Goal: Navigation & Orientation: Find specific page/section

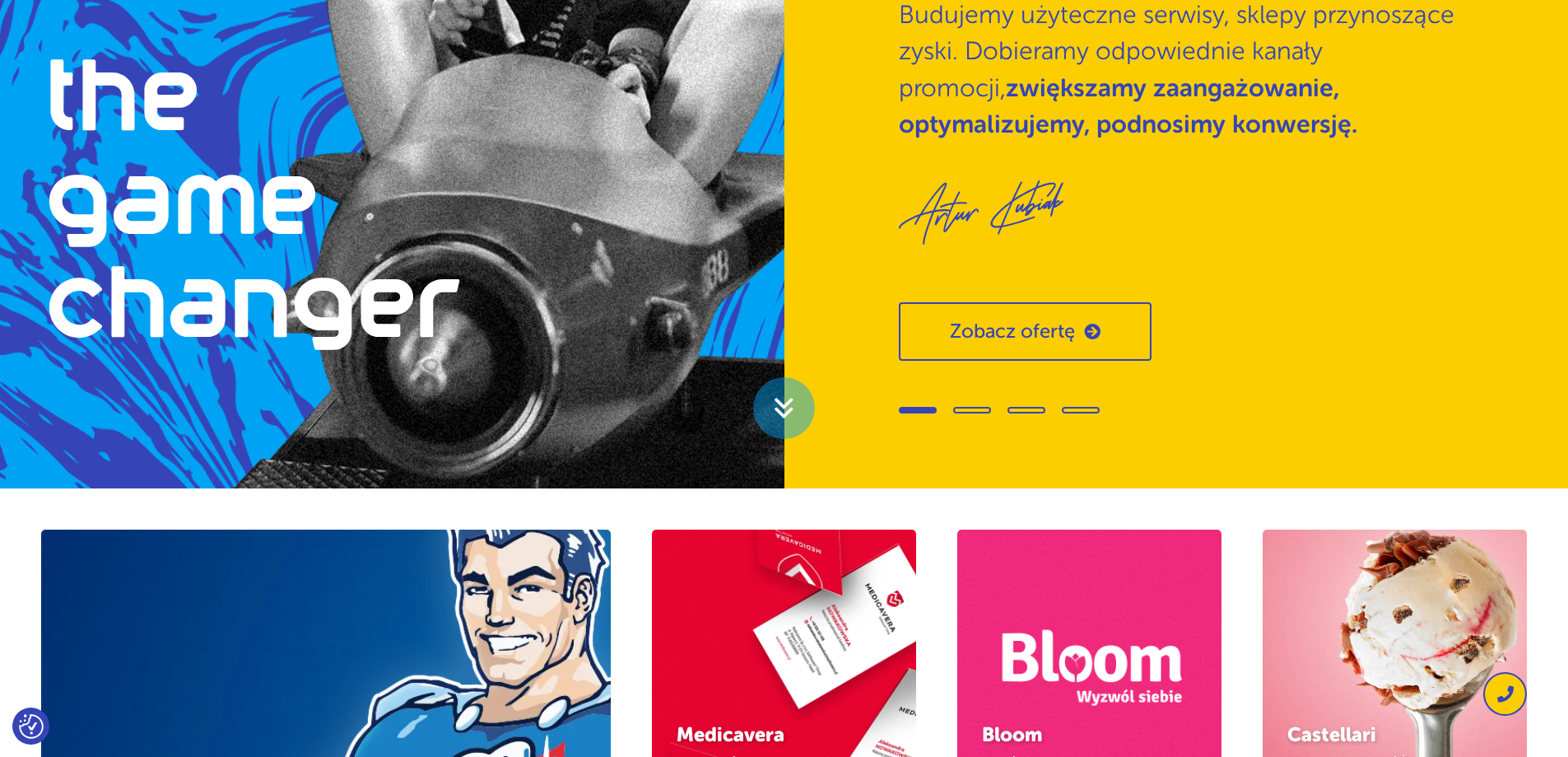
scroll to position [330, 0]
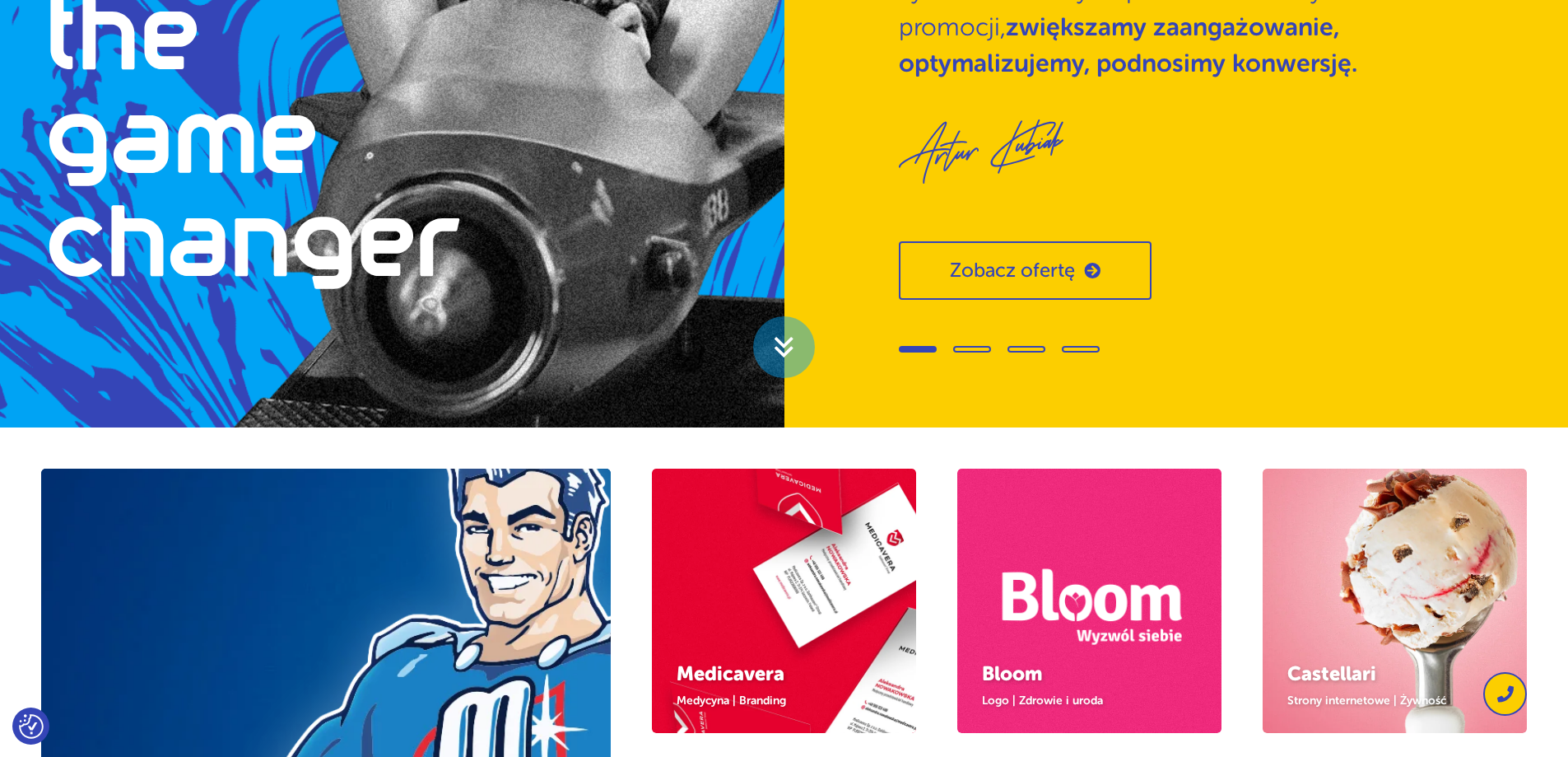
click at [971, 338] on div at bounding box center [1178, 347] width 559 height 24
click at [976, 354] on div at bounding box center [1178, 347] width 559 height 24
click at [973, 350] on span "Go to slide 2" at bounding box center [971, 348] width 38 height 6
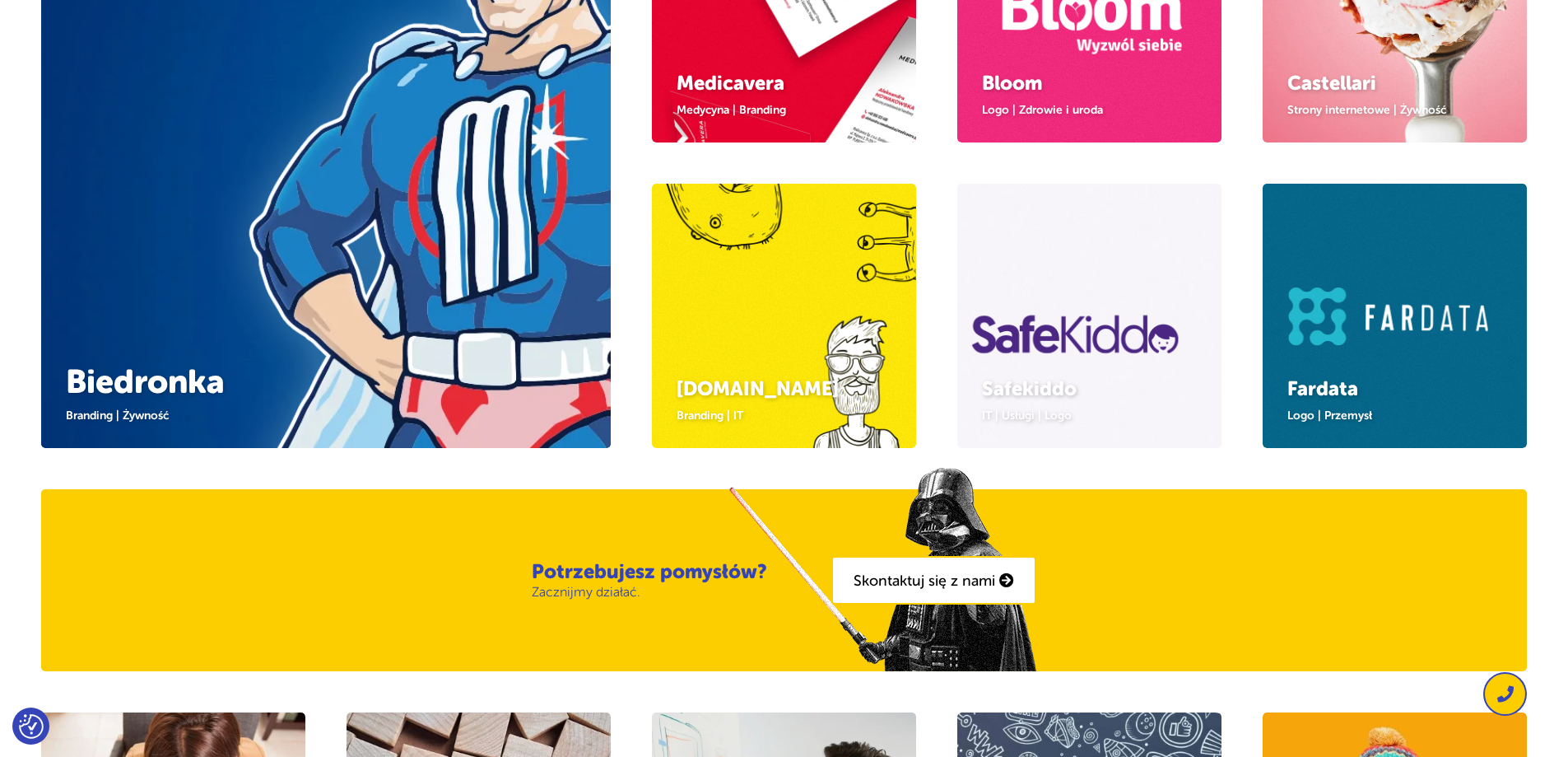
scroll to position [659, 0]
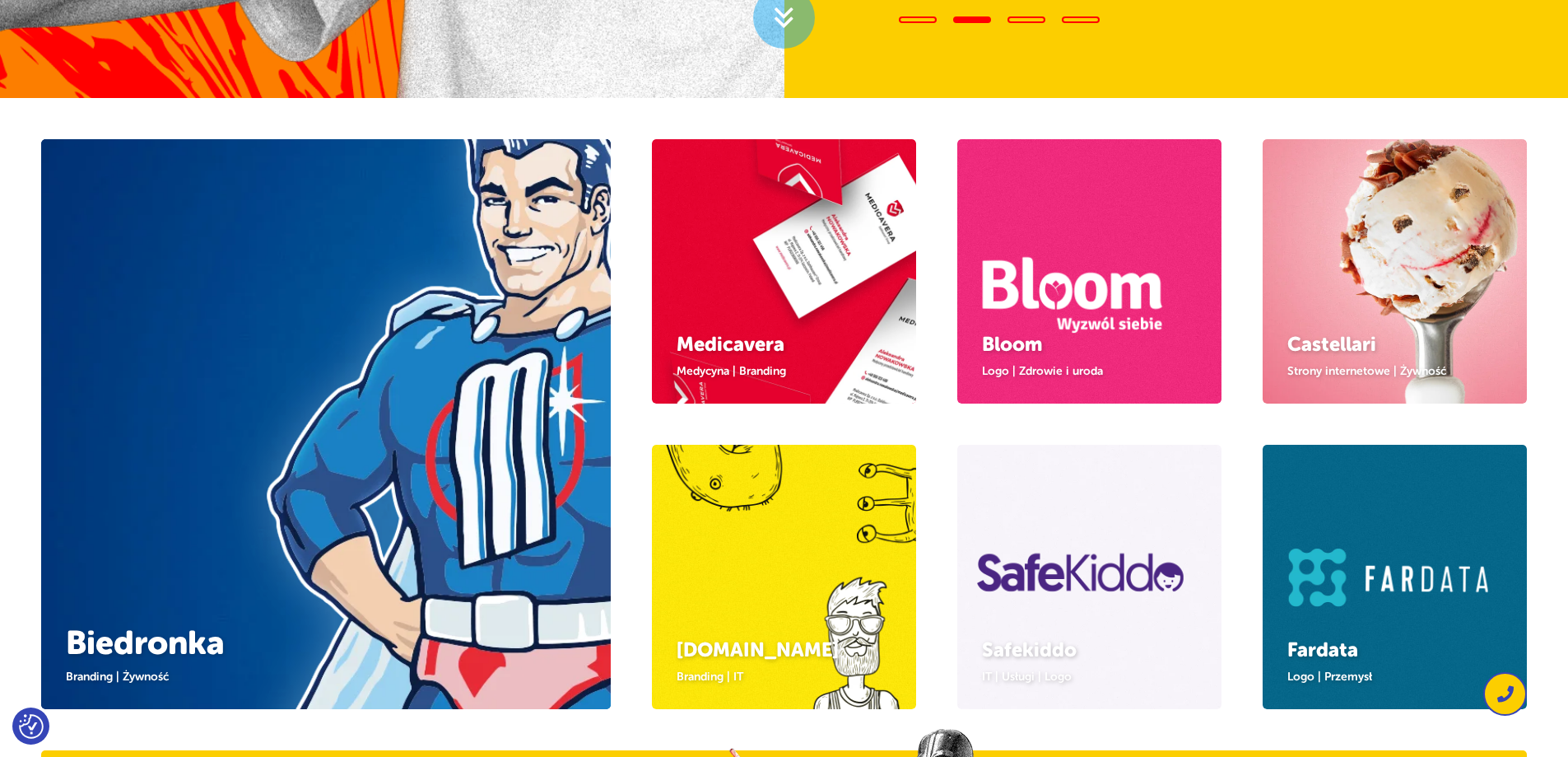
click at [462, 431] on img at bounding box center [344, 426] width 698 height 699
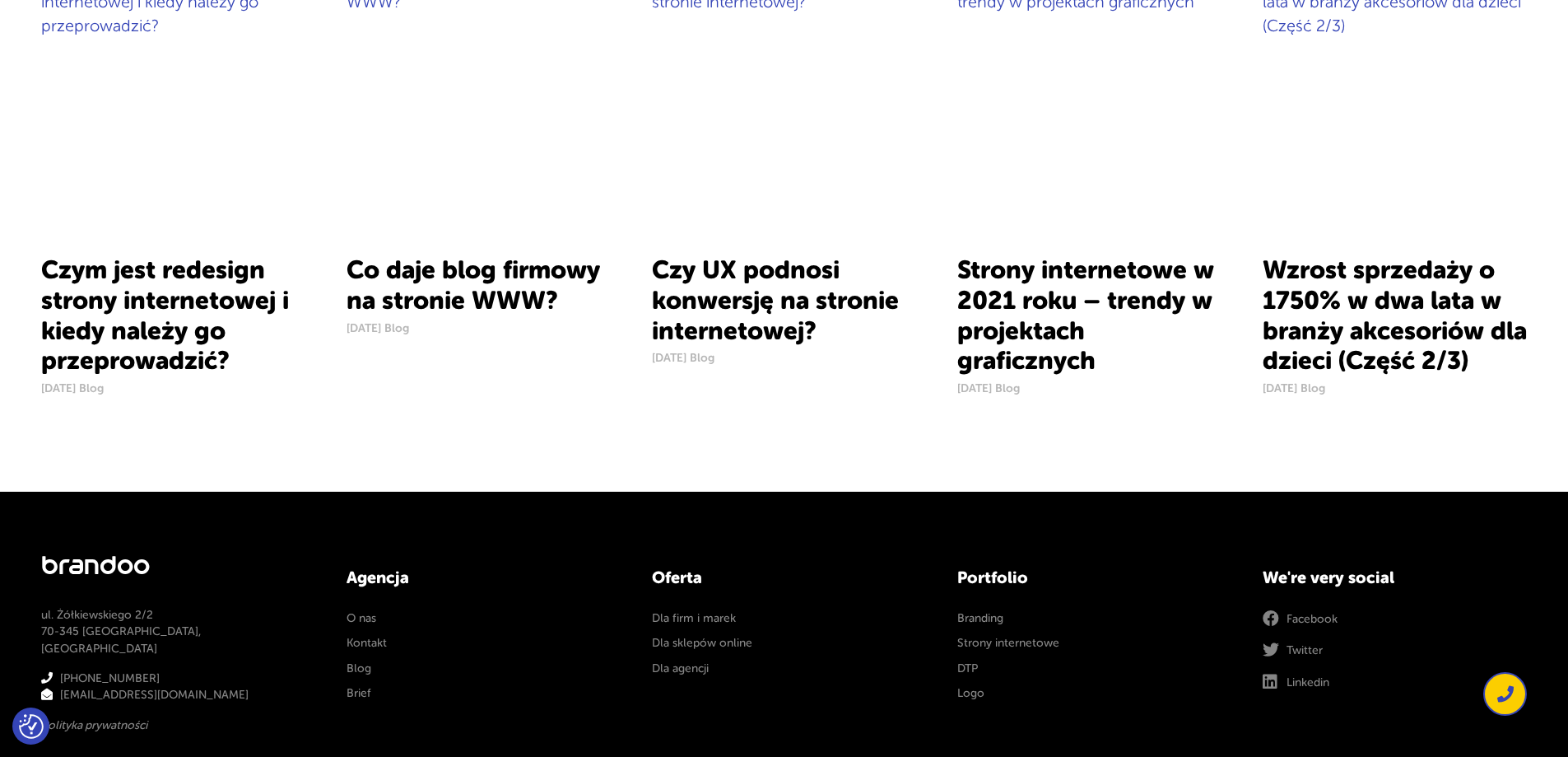
scroll to position [1680, 0]
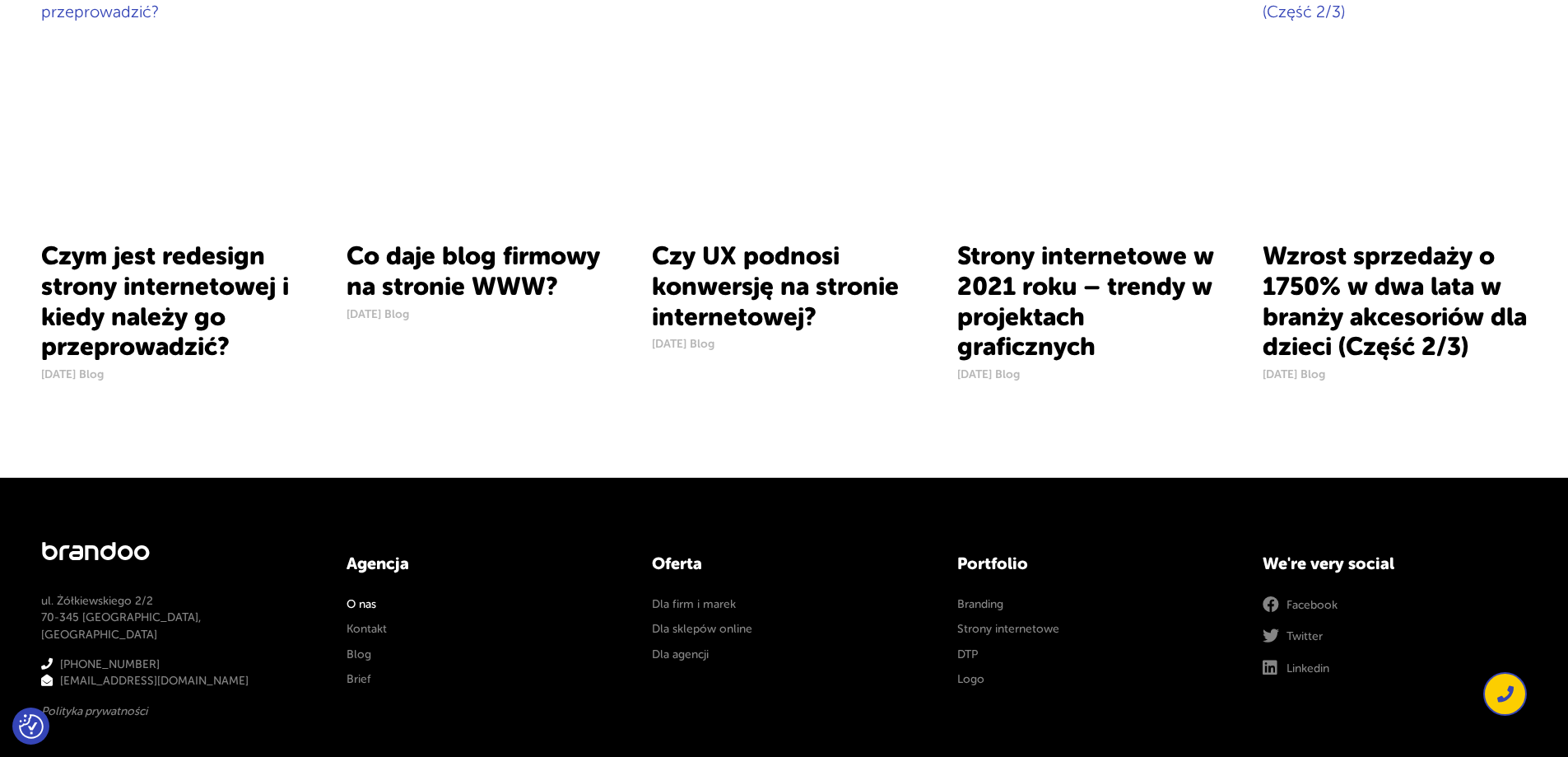
click at [362, 600] on link "O nas" at bounding box center [362, 604] width 30 height 17
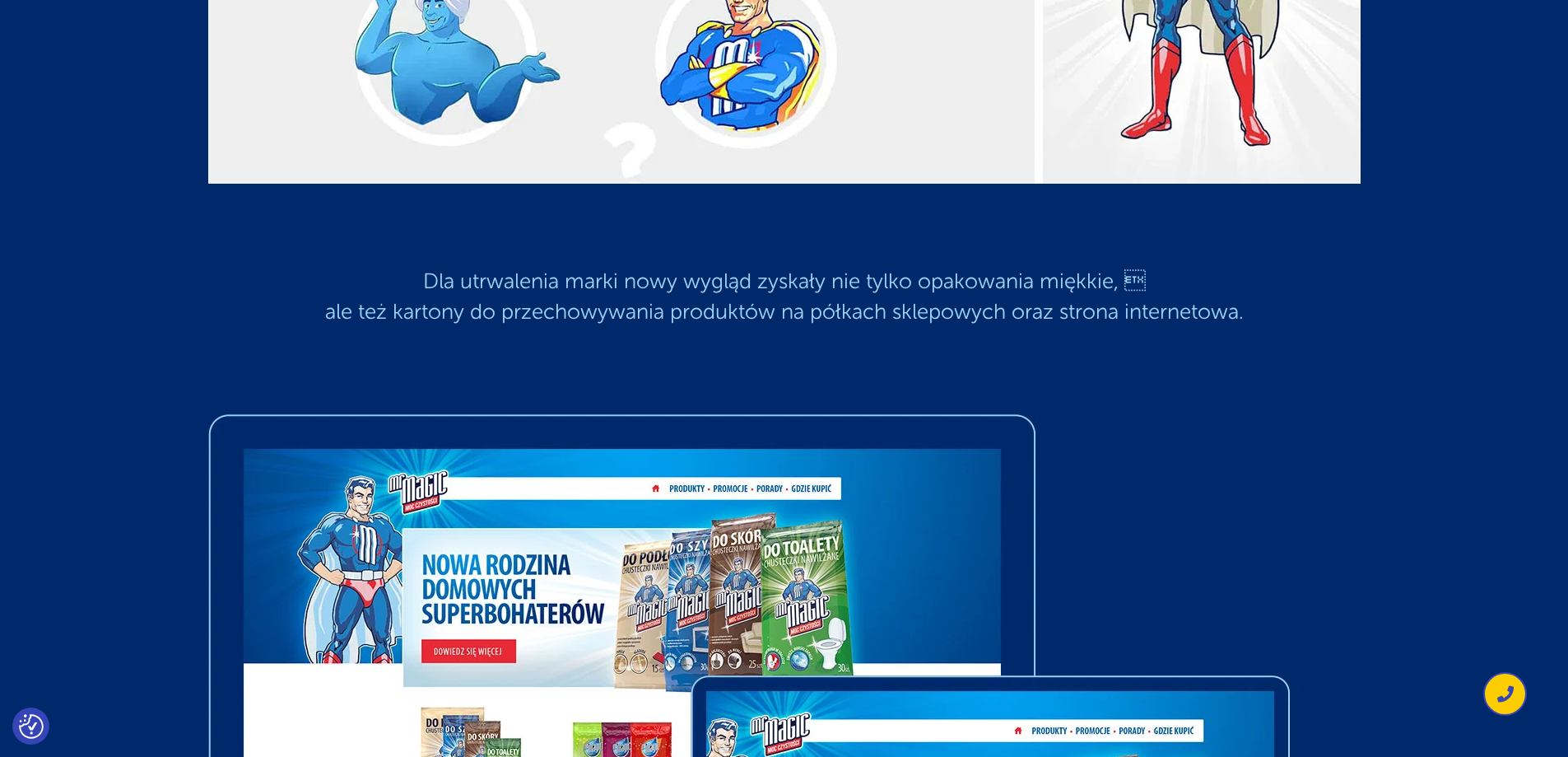
scroll to position [2306, 0]
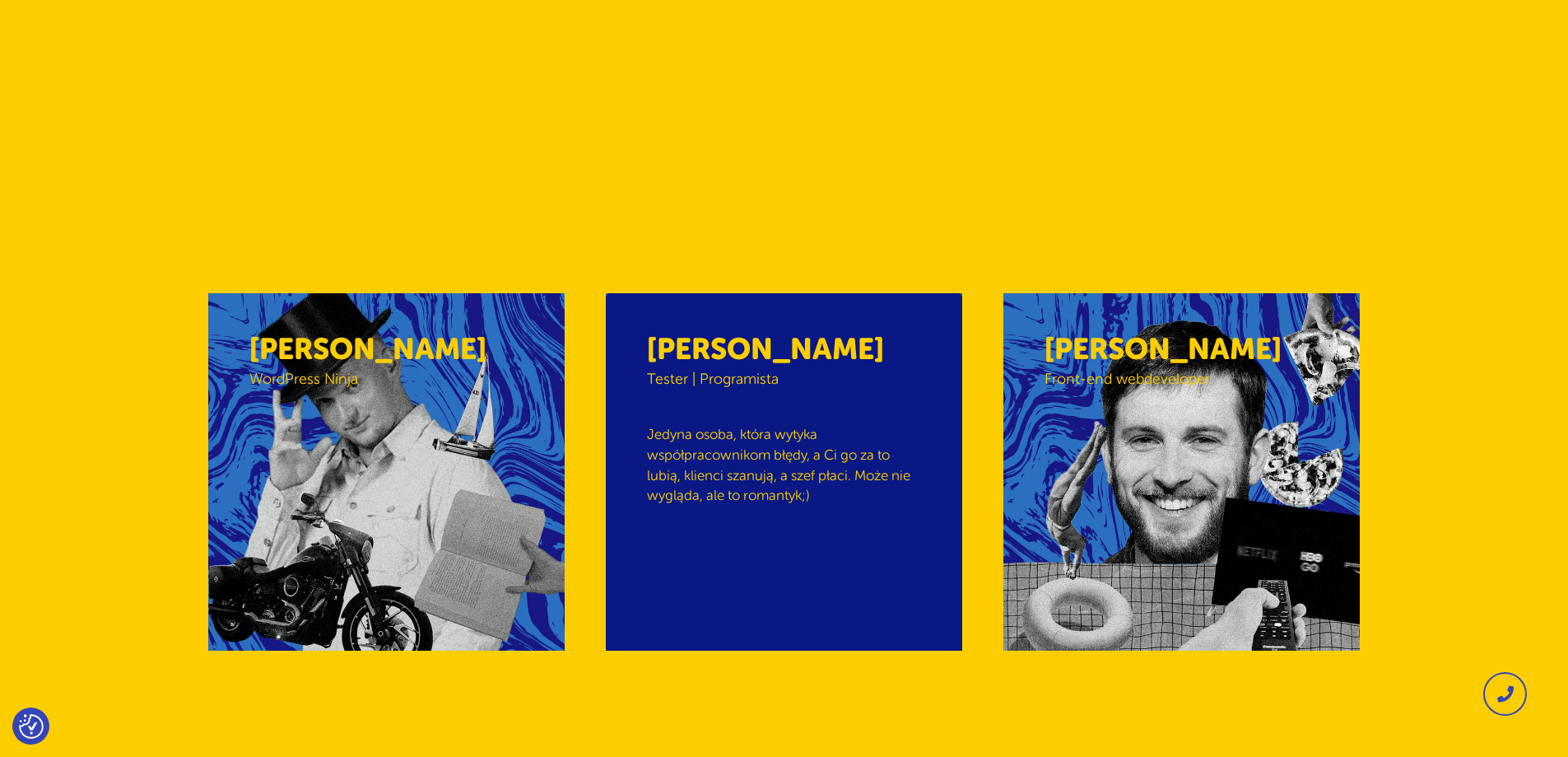
scroll to position [2882, 0]
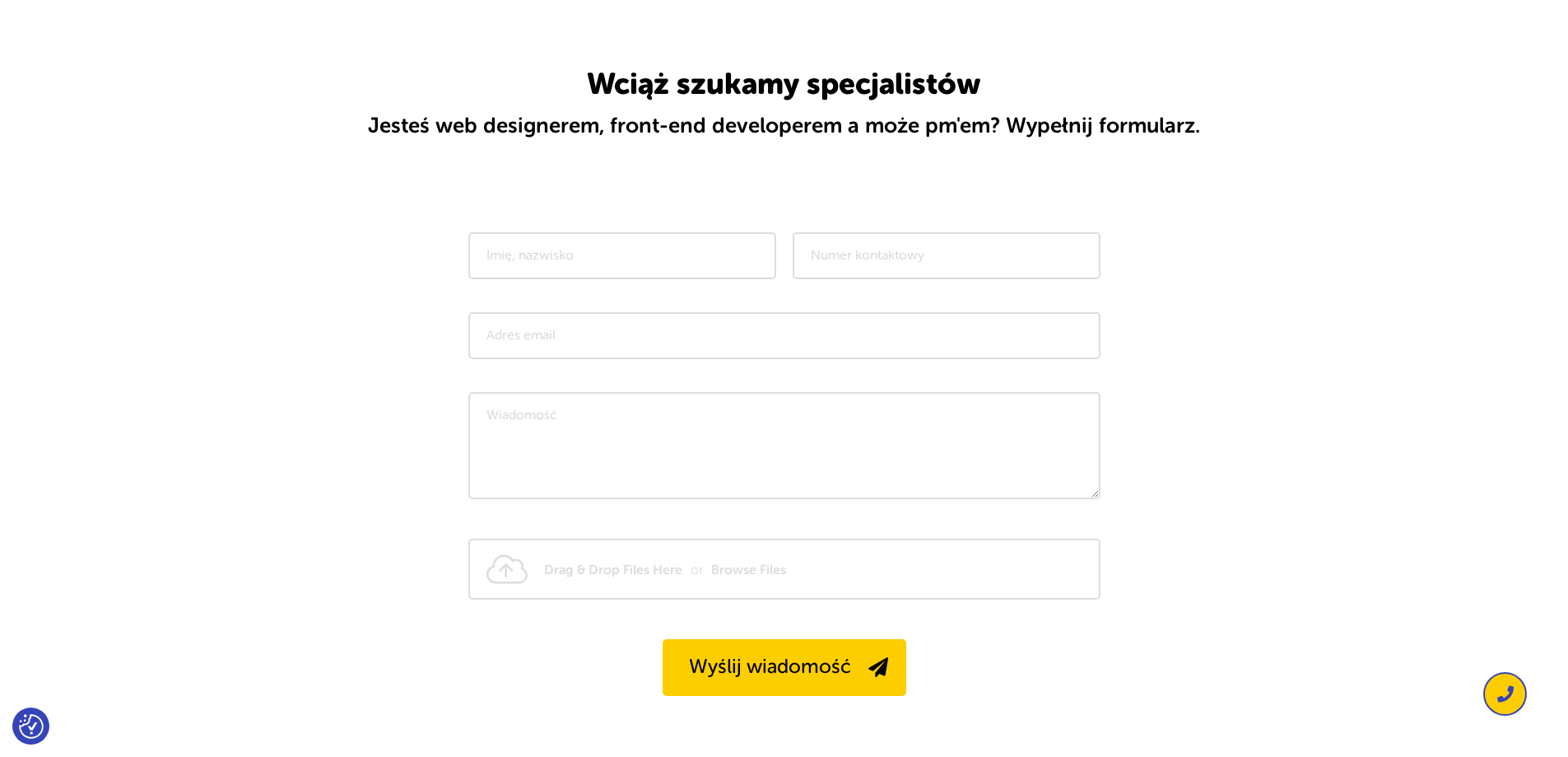
scroll to position [5073, 0]
